Goal: Information Seeking & Learning: Learn about a topic

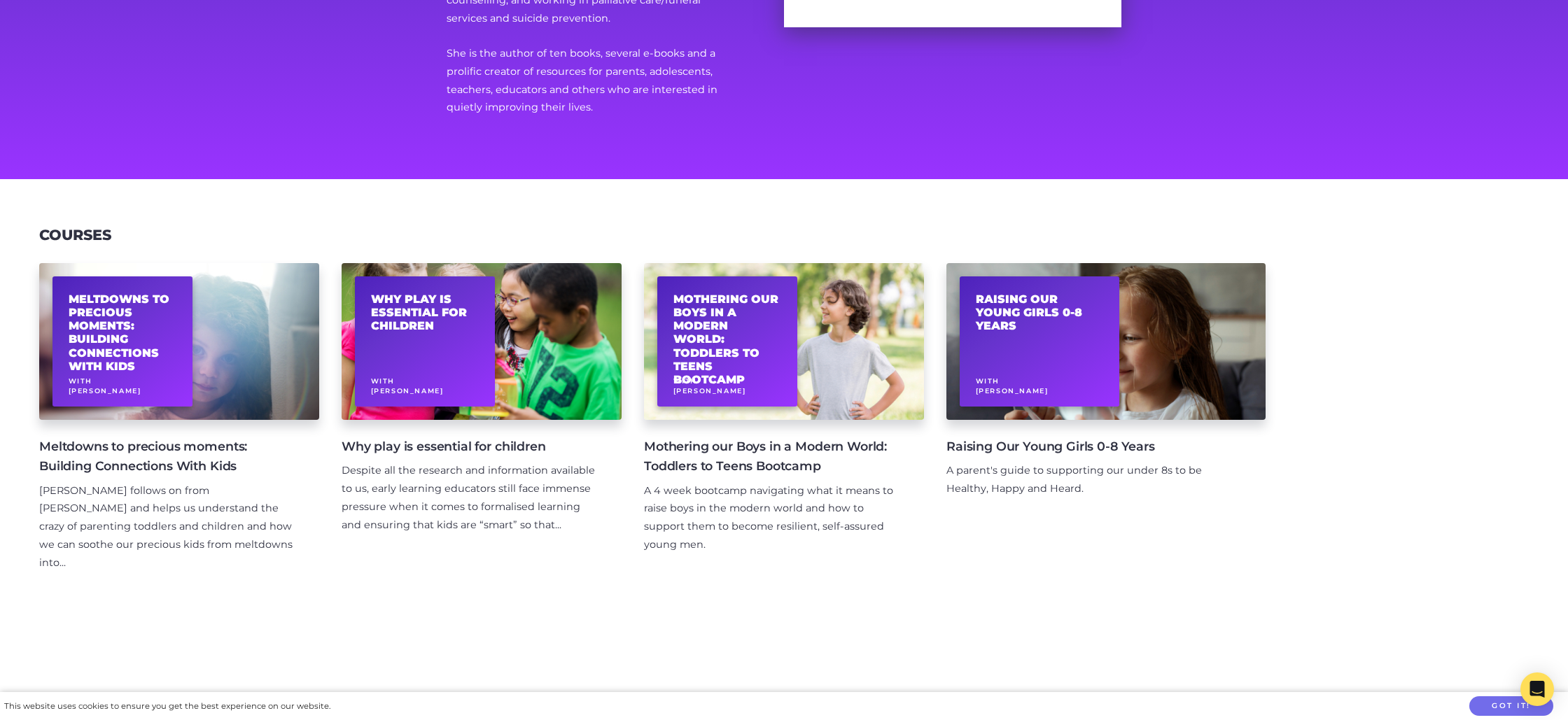
scroll to position [254, 0]
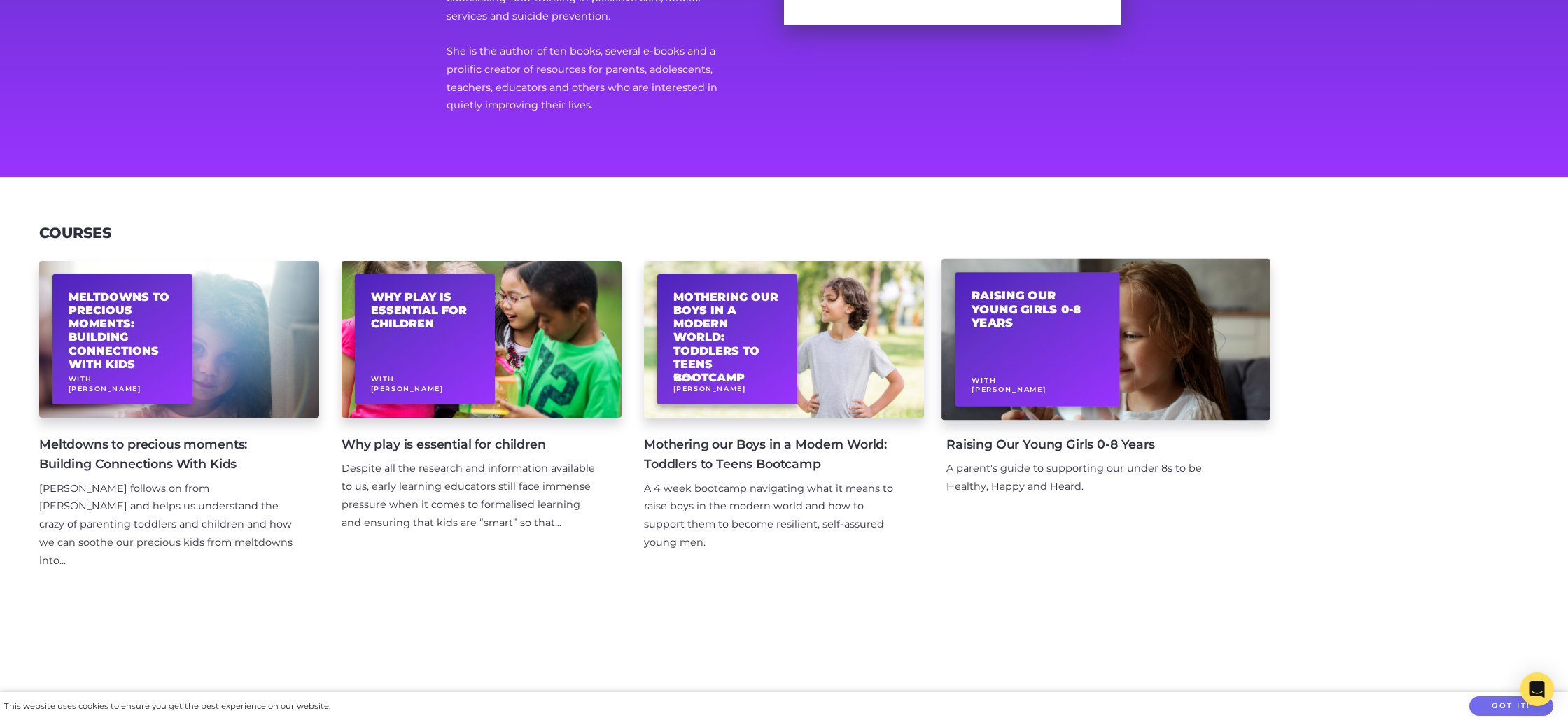
click at [1033, 306] on h2 "Raising Our Young Girls 0-8 Years" at bounding box center [1038, 310] width 132 height 41
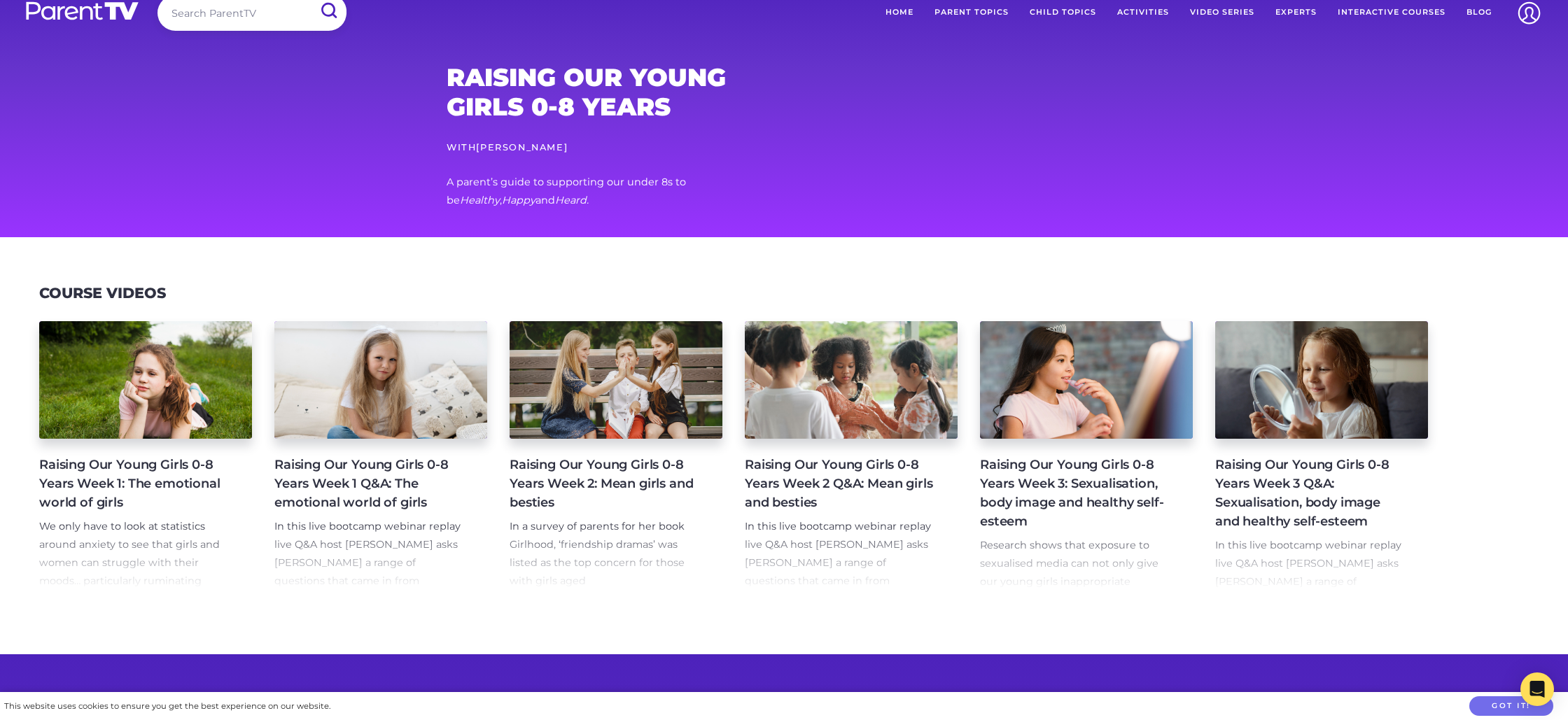
scroll to position [97, 0]
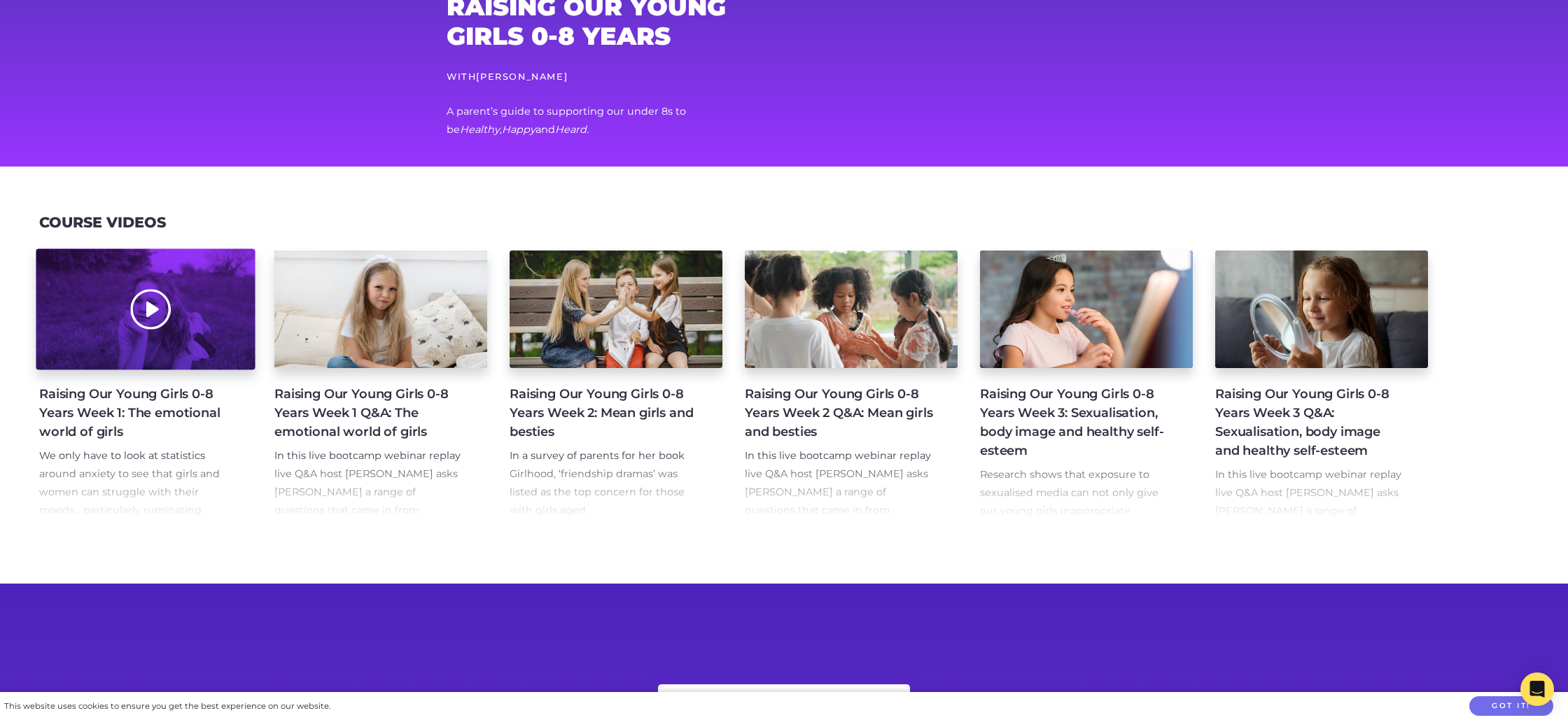
click at [171, 319] on div at bounding box center [145, 310] width 219 height 121
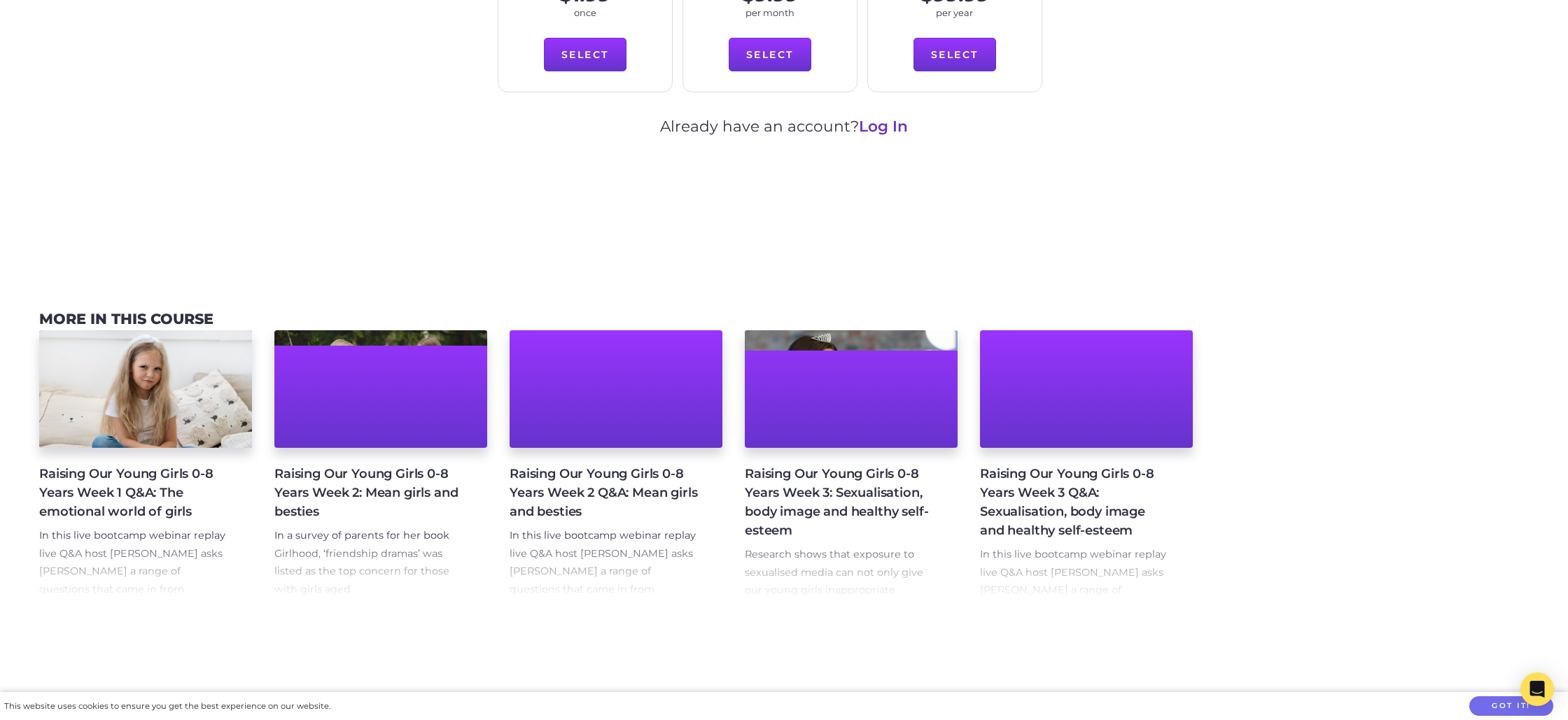
scroll to position [980, 0]
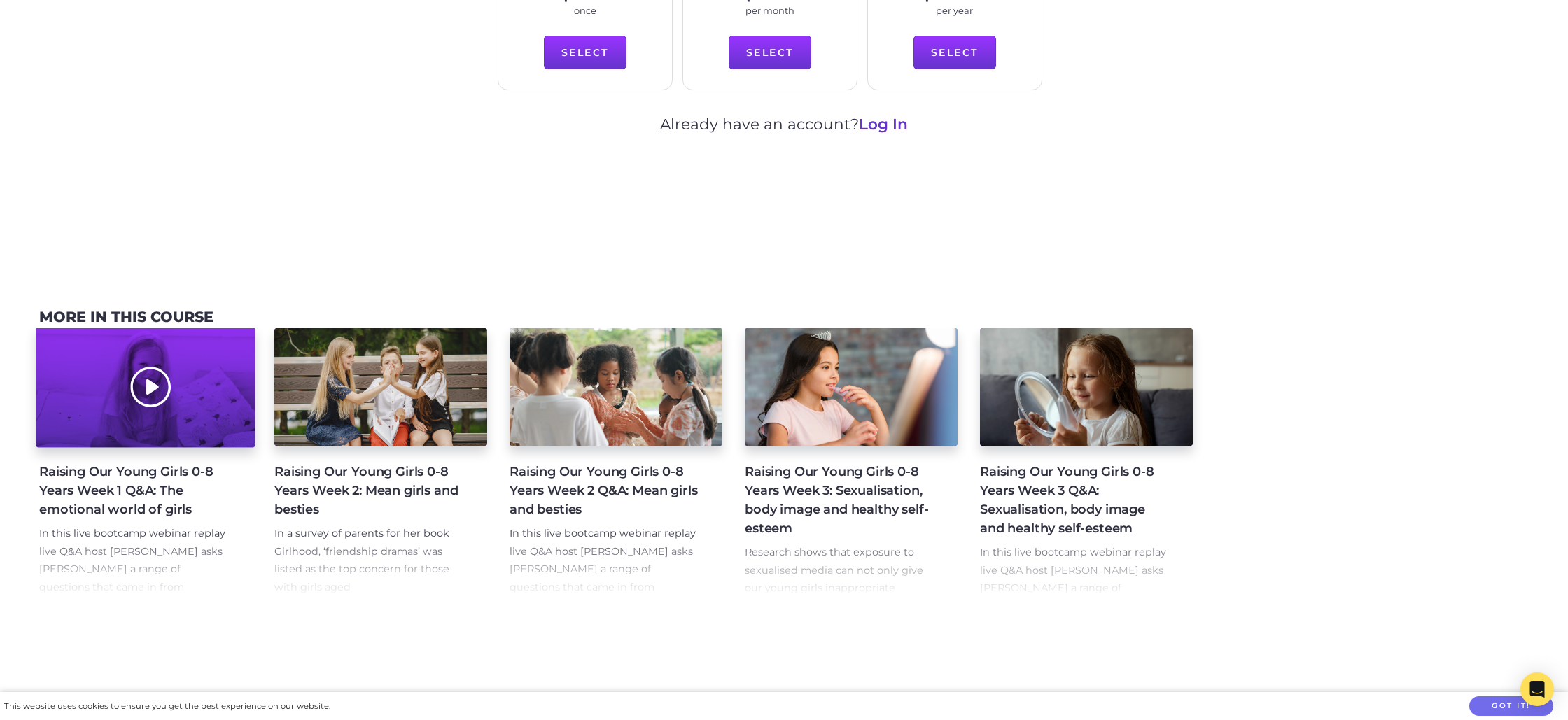
click at [144, 369] on div at bounding box center [145, 387] width 219 height 121
